Goal: Book appointment/travel/reservation

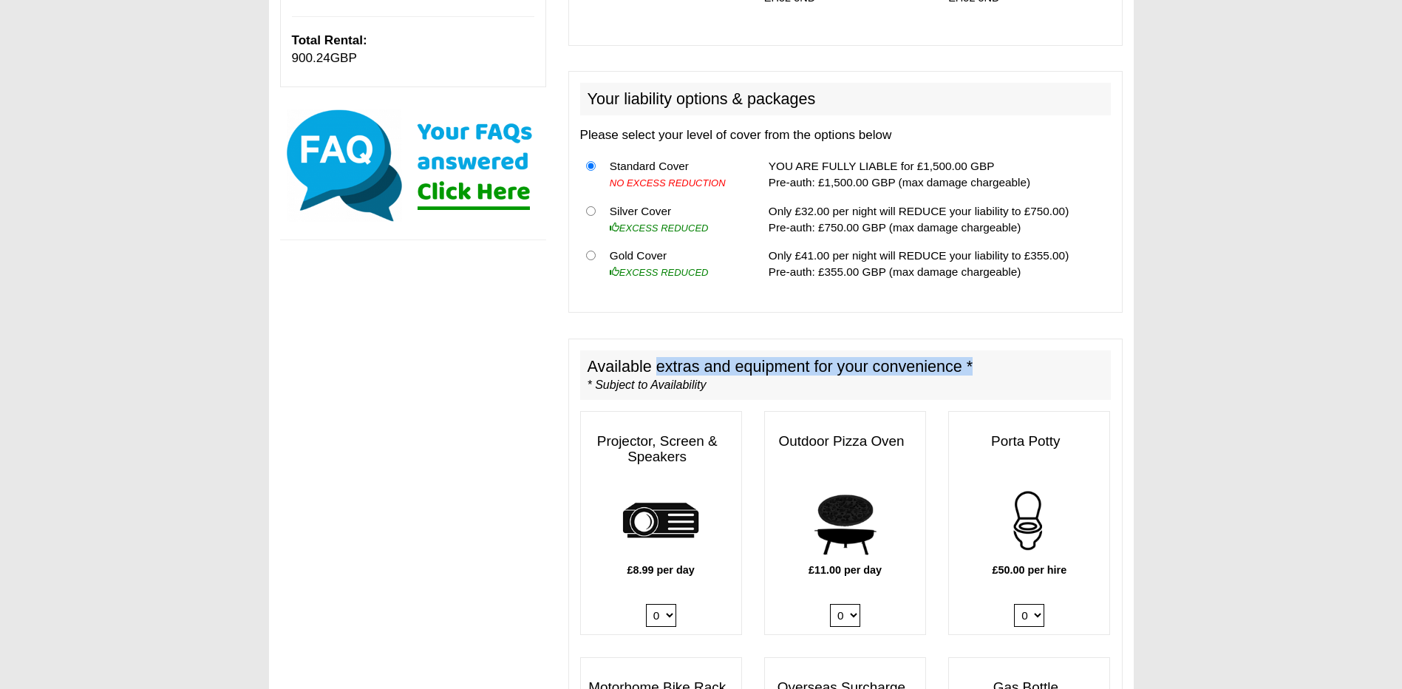
scroll to position [591, 0]
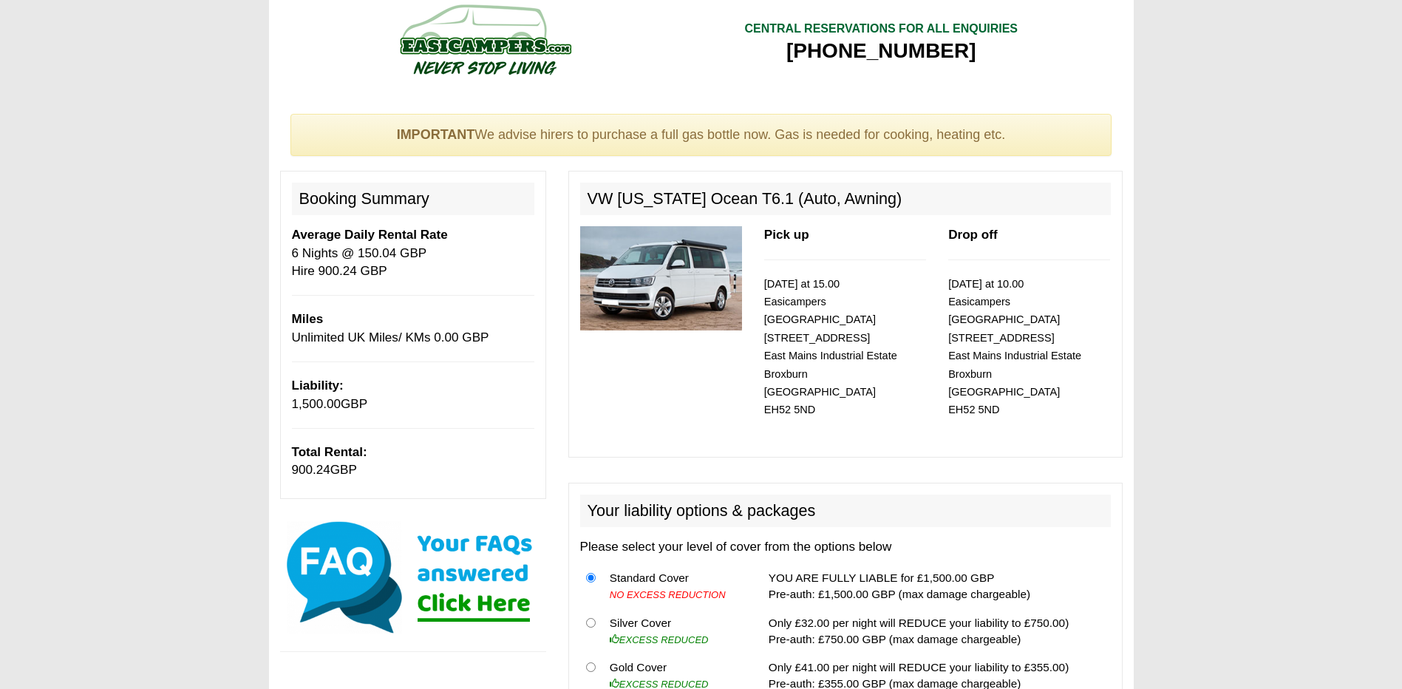
scroll to position [0, 0]
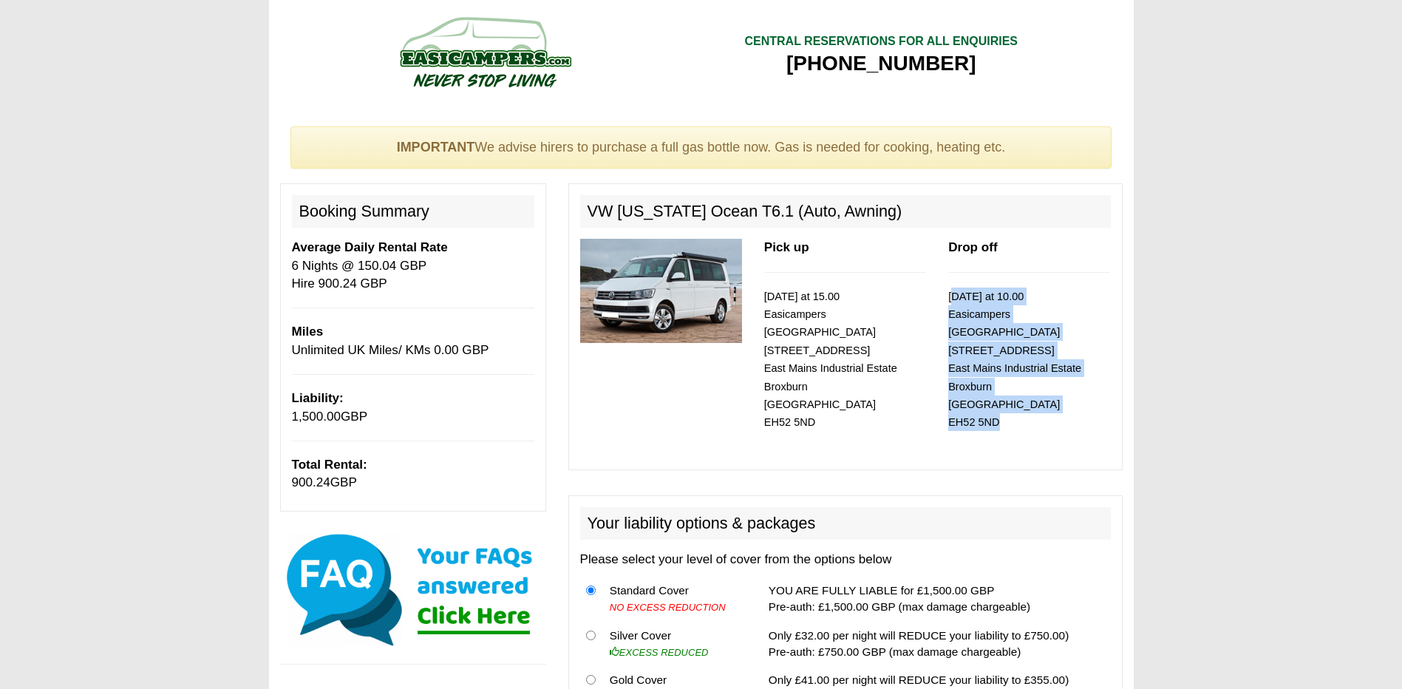
drag, startPoint x: 1039, startPoint y: 400, endPoint x: 931, endPoint y: 288, distance: 154.8
click at [931, 288] on div "Pick up [DATE] at 15.00 Easicampers [GEOGRAPHIC_DATA] [STREET_ADDRESS] Drop off…" at bounding box center [845, 348] width 553 height 219
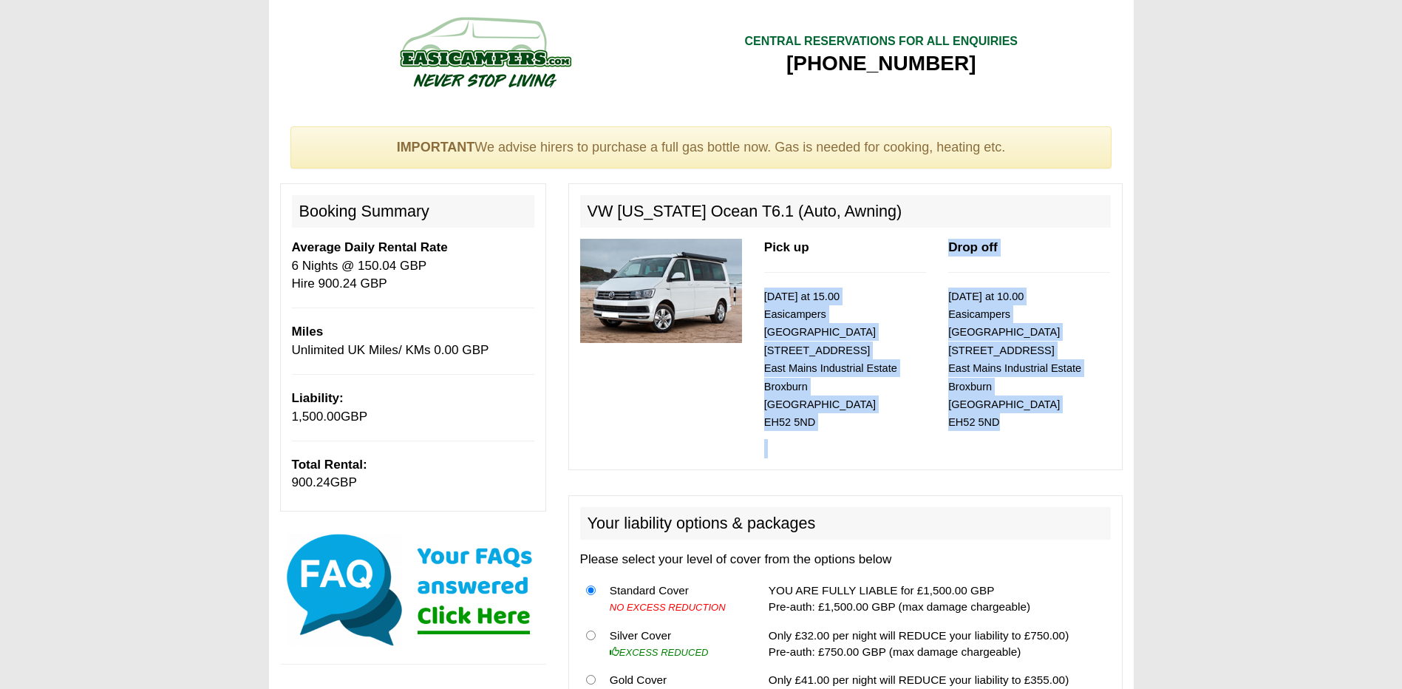
drag, startPoint x: 931, startPoint y: 288, endPoint x: 1008, endPoint y: 350, distance: 98.4
click at [1008, 350] on small "[DATE] at 10.00 Easicampers [GEOGRAPHIC_DATA] [STREET_ADDRESS]" at bounding box center [1014, 360] width 133 height 138
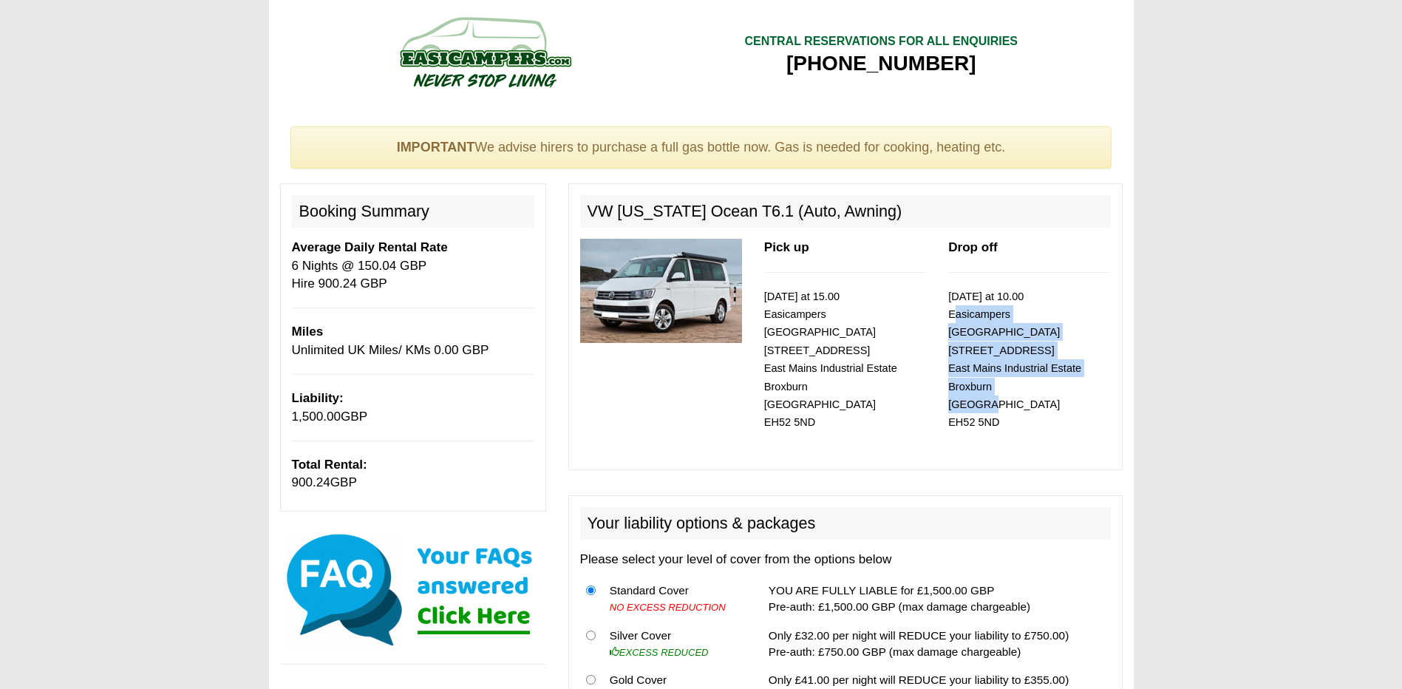
drag, startPoint x: 983, startPoint y: 391, endPoint x: 943, endPoint y: 318, distance: 83.4
click at [943, 318] on div "Drop off [DATE] at 10.00 Easicampers [GEOGRAPHIC_DATA] [STREET_ADDRESS]" at bounding box center [1029, 339] width 184 height 200
drag, startPoint x: 943, startPoint y: 318, endPoint x: 1042, endPoint y: 431, distance: 149.9
click at [1042, 431] on div "Pick up [DATE] at 15.00 Easicampers [GEOGRAPHIC_DATA] [STREET_ADDRESS] Drop off…" at bounding box center [845, 348] width 553 height 219
drag, startPoint x: 482, startPoint y: 529, endPoint x: 489, endPoint y: 438, distance: 91.2
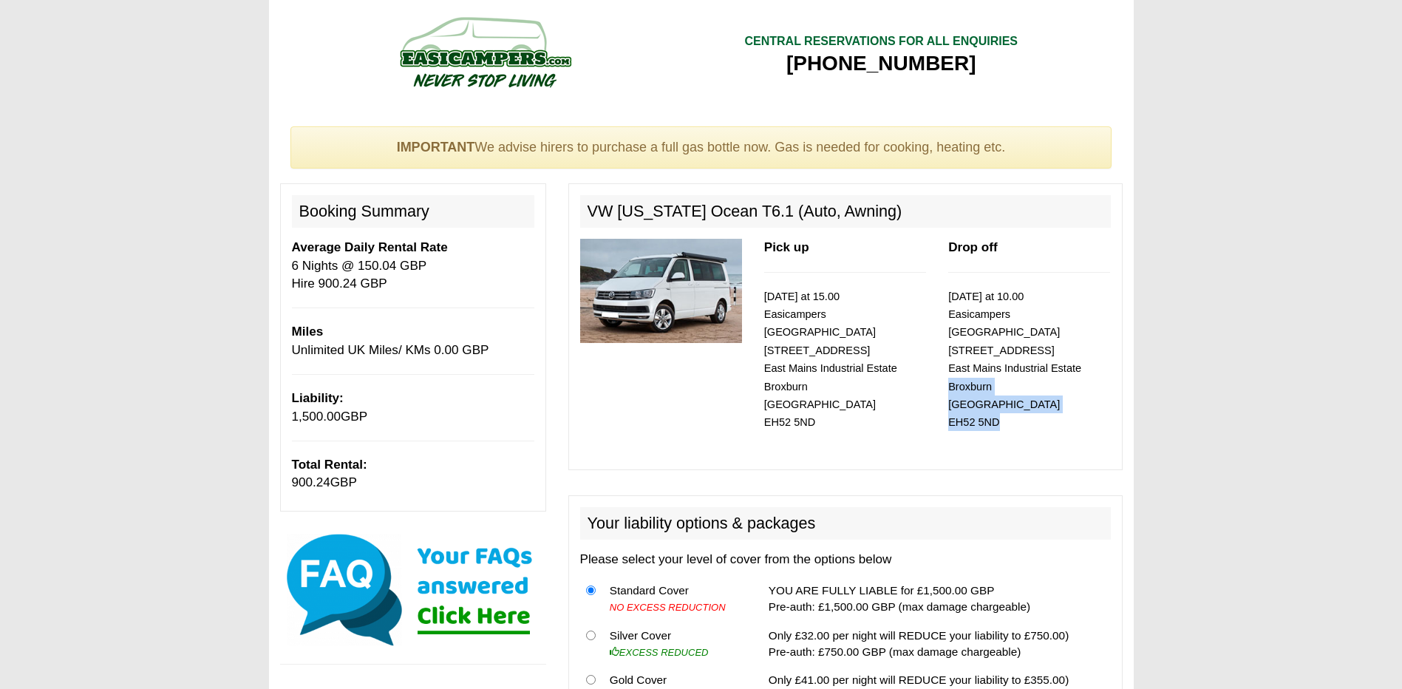
drag, startPoint x: 1014, startPoint y: 400, endPoint x: 943, endPoint y: 362, distance: 79.7
click at [943, 362] on div "Drop off [DATE] at 10.00 Easicampers [GEOGRAPHIC_DATA] [STREET_ADDRESS]" at bounding box center [1029, 339] width 184 height 200
drag, startPoint x: 943, startPoint y: 362, endPoint x: 1022, endPoint y: 427, distance: 101.9
click at [1022, 427] on div "Pick up [DATE] at 15.00 Easicampers [GEOGRAPHIC_DATA] [STREET_ADDRESS] Drop off…" at bounding box center [845, 348] width 553 height 219
click at [1018, 409] on p "[DATE] at 10.00 Easicampers [GEOGRAPHIC_DATA] [STREET_ADDRESS]" at bounding box center [1029, 360] width 162 height 144
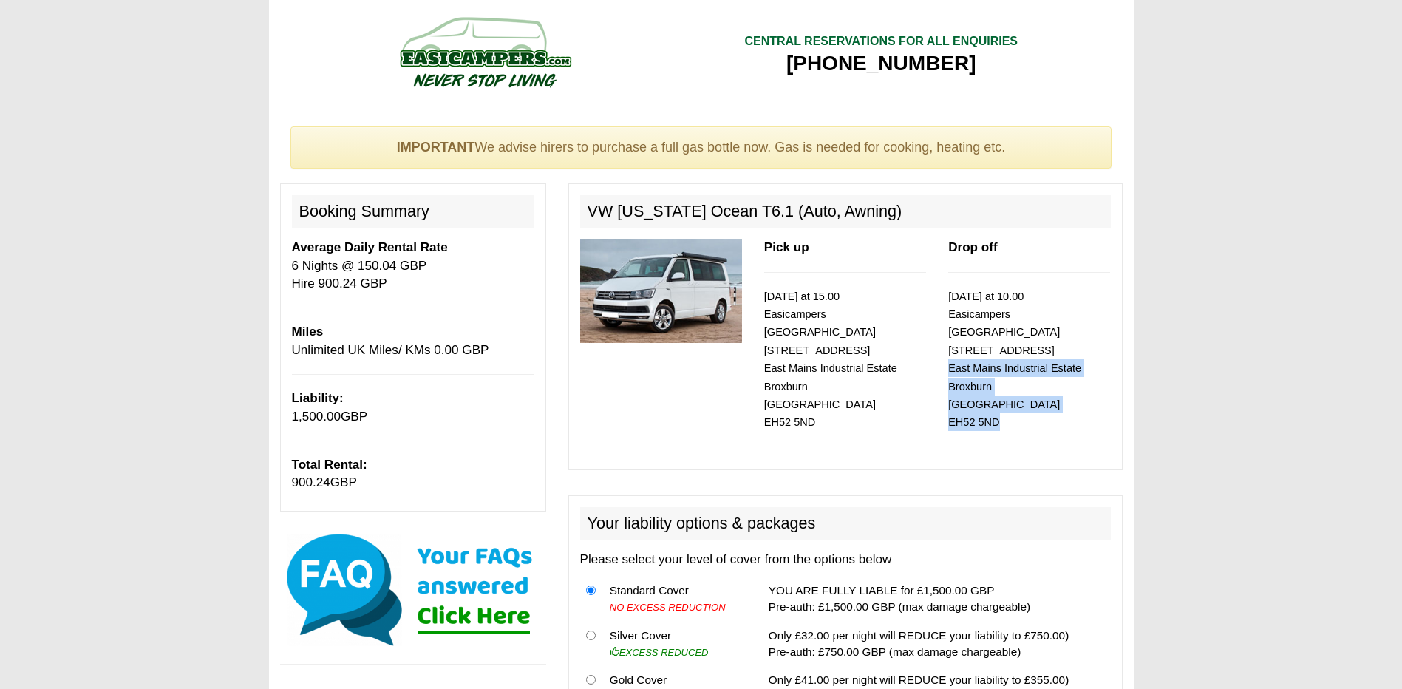
drag, startPoint x: 1016, startPoint y: 406, endPoint x: 948, endPoint y: 349, distance: 89.3
click at [948, 349] on div "Drop off [DATE] at 10.00 Easicampers [GEOGRAPHIC_DATA] [STREET_ADDRESS]" at bounding box center [1029, 339] width 184 height 200
click at [1038, 404] on p "[DATE] at 10.00 Easicampers [GEOGRAPHIC_DATA] [STREET_ADDRESS]" at bounding box center [1029, 360] width 162 height 144
click at [985, 407] on small "[DATE] at 10.00 Easicampers [GEOGRAPHIC_DATA] [STREET_ADDRESS]" at bounding box center [1014, 360] width 133 height 138
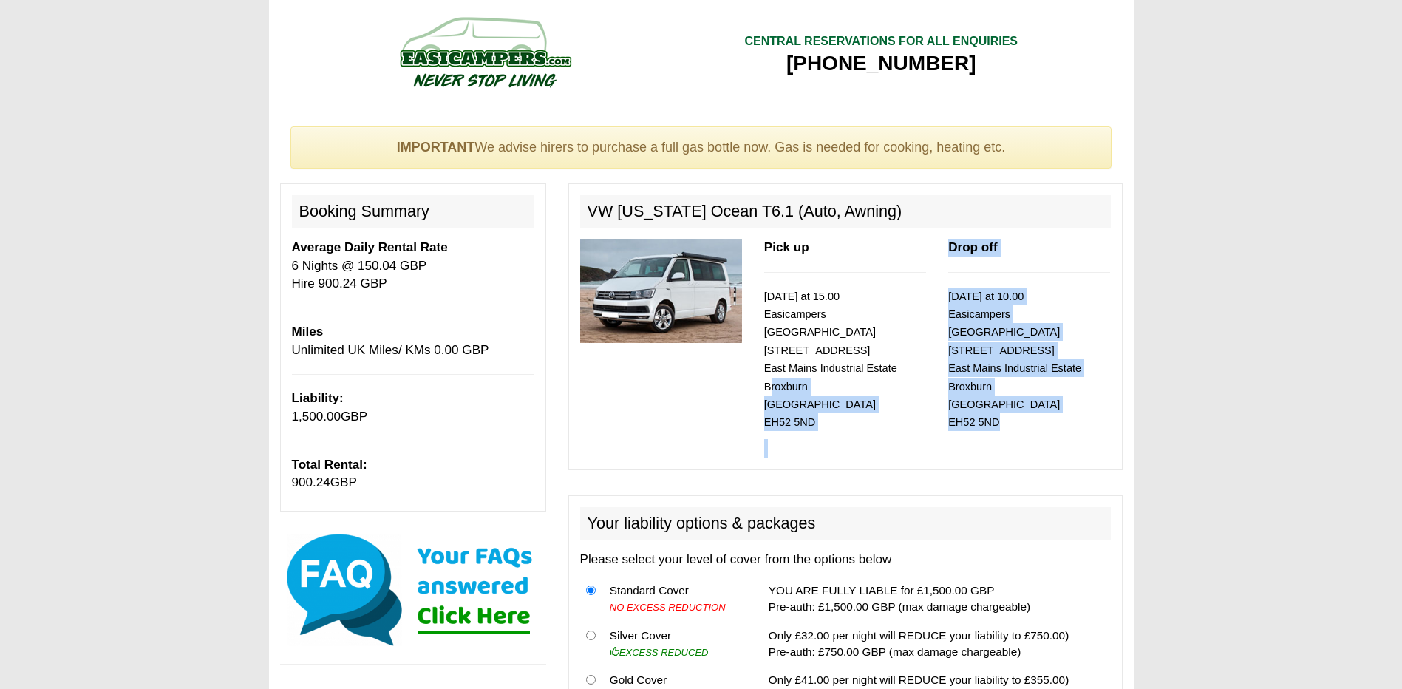
drag, startPoint x: 997, startPoint y: 407, endPoint x: 771, endPoint y: 369, distance: 229.3
click at [771, 369] on div "Pick up [DATE] at 15.00 Easicampers [GEOGRAPHIC_DATA] [STREET_ADDRESS] Drop off…" at bounding box center [845, 348] width 553 height 219
drag, startPoint x: 771, startPoint y: 369, endPoint x: 1011, endPoint y: 372, distance: 239.5
click at [1010, 372] on p "[DATE] at 10.00 Easicampers [GEOGRAPHIC_DATA] [STREET_ADDRESS]" at bounding box center [1029, 360] width 162 height 144
